Goal: Information Seeking & Learning: Learn about a topic

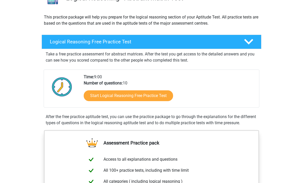
scroll to position [50, 0]
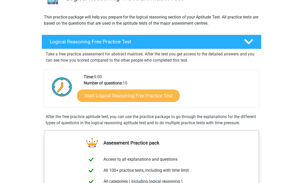
click at [95, 97] on link "Start Logical Reasoning Free Practice Test" at bounding box center [128, 95] width 103 height 12
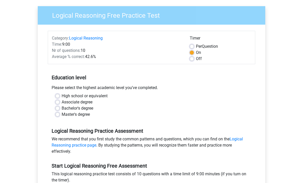
scroll to position [38, 0]
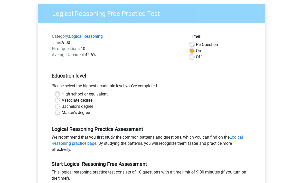
click at [62, 101] on label "Associate degree" at bounding box center [77, 101] width 31 height 6
click at [58, 101] on input "Associate degree" at bounding box center [58, 100] width 4 height 5
radio input "true"
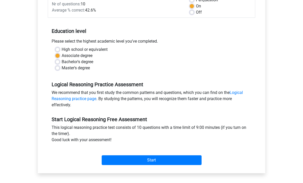
scroll to position [85, 0]
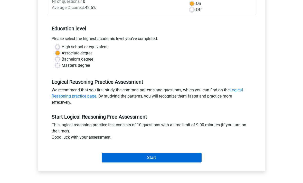
click at [106, 158] on input "Start" at bounding box center [152, 158] width 100 height 10
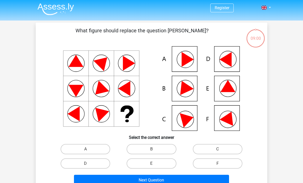
scroll to position [1, 0]
click at [223, 162] on label "F" at bounding box center [218, 164] width 50 height 10
click at [221, 164] on input "F" at bounding box center [219, 165] width 3 height 3
radio input "true"
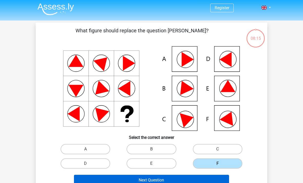
click at [122, 182] on button "Next Question" at bounding box center [152, 180] width 156 height 11
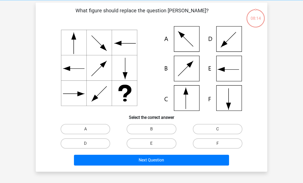
scroll to position [24, 0]
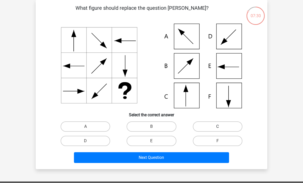
click at [206, 127] on label "C" at bounding box center [218, 127] width 50 height 10
click at [218, 127] on input "C" at bounding box center [219, 128] width 3 height 3
radio input "true"
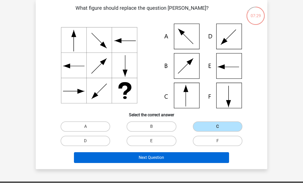
click at [129, 162] on button "Next Question" at bounding box center [152, 157] width 156 height 11
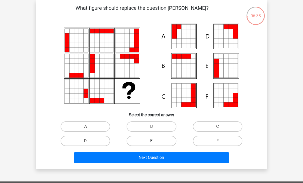
click at [151, 142] on label "E" at bounding box center [152, 141] width 50 height 10
click at [152, 142] on input "E" at bounding box center [153, 142] width 3 height 3
radio input "true"
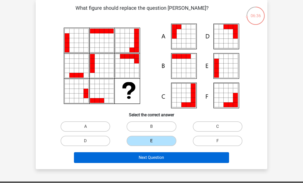
click at [143, 159] on button "Next Question" at bounding box center [152, 157] width 156 height 11
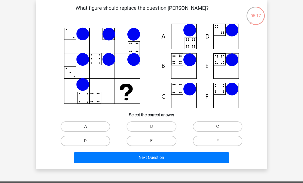
click at [84, 124] on label "A" at bounding box center [86, 127] width 50 height 10
click at [86, 127] on input "A" at bounding box center [87, 128] width 3 height 3
radio input "true"
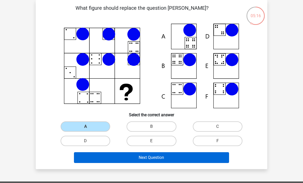
click at [134, 157] on button "Next Question" at bounding box center [152, 157] width 156 height 11
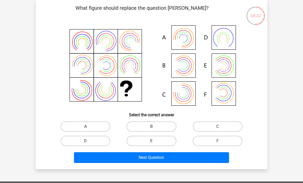
click at [73, 124] on label "A" at bounding box center [86, 127] width 50 height 10
click at [86, 127] on input "A" at bounding box center [87, 128] width 3 height 3
radio input "true"
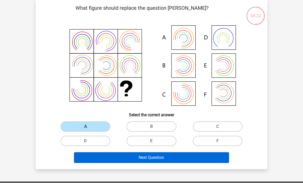
click at [130, 158] on button "Next Question" at bounding box center [152, 157] width 156 height 11
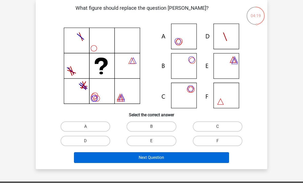
click at [112, 158] on button "Next Question" at bounding box center [152, 157] width 156 height 11
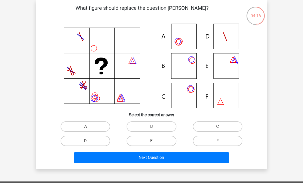
click at [19, 164] on div "Register Nederlands English" at bounding box center [151, 146] width 303 height 341
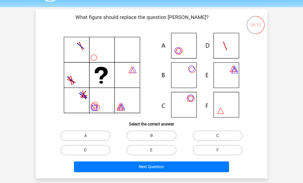
scroll to position [15, 0]
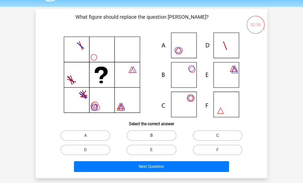
click at [138, 133] on label "B" at bounding box center [152, 136] width 50 height 10
click at [152, 136] on input "B" at bounding box center [153, 137] width 3 height 3
radio input "true"
click at [201, 136] on label "C" at bounding box center [218, 136] width 50 height 10
click at [218, 136] on input "C" at bounding box center [219, 137] width 3 height 3
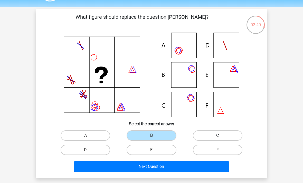
radio input "true"
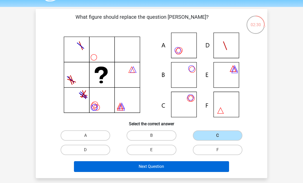
click at [141, 172] on button "Next Question" at bounding box center [152, 166] width 156 height 11
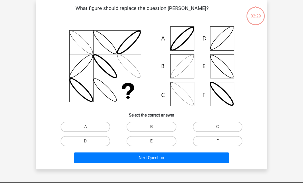
scroll to position [24, 0]
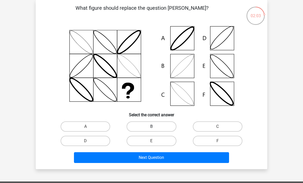
click at [151, 125] on label "B" at bounding box center [152, 127] width 50 height 10
click at [152, 127] on input "B" at bounding box center [153, 128] width 3 height 3
radio input "true"
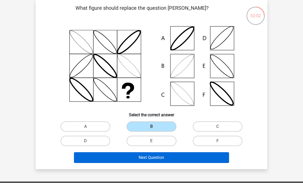
click at [134, 160] on button "Next Question" at bounding box center [152, 157] width 156 height 11
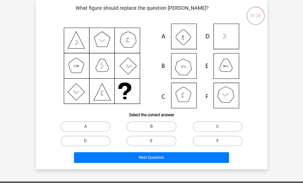
click at [205, 146] on label "F" at bounding box center [218, 141] width 50 height 10
click at [218, 145] on input "F" at bounding box center [219, 142] width 3 height 3
radio input "true"
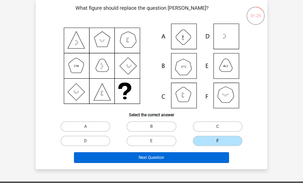
click at [193, 156] on button "Next Question" at bounding box center [152, 157] width 156 height 11
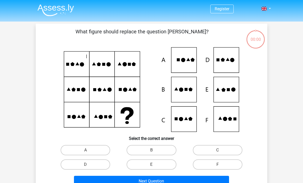
scroll to position [40, 0]
